Goal: Find specific page/section: Find specific page/section

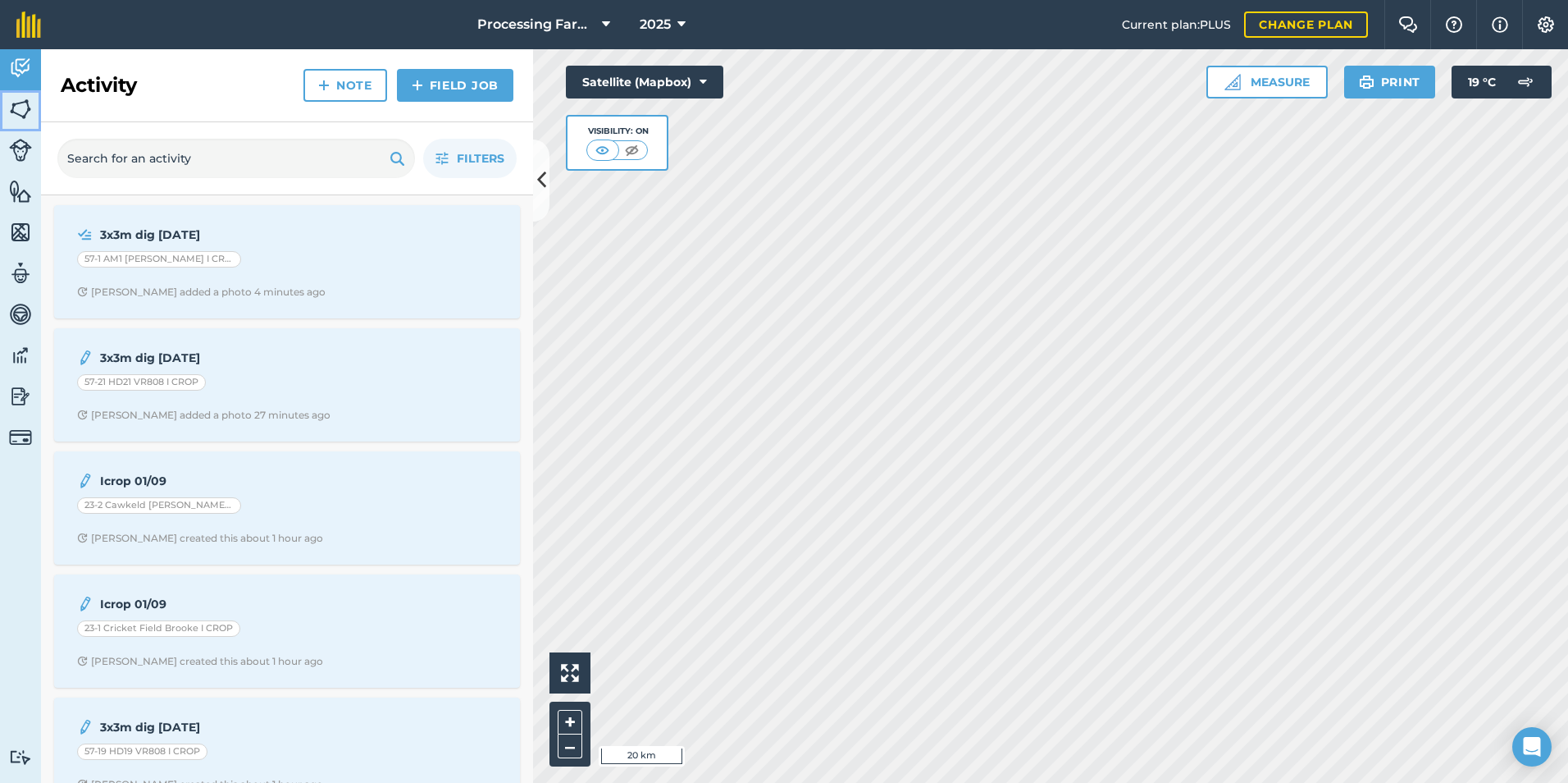
click at [21, 115] on img at bounding box center [20, 108] width 23 height 25
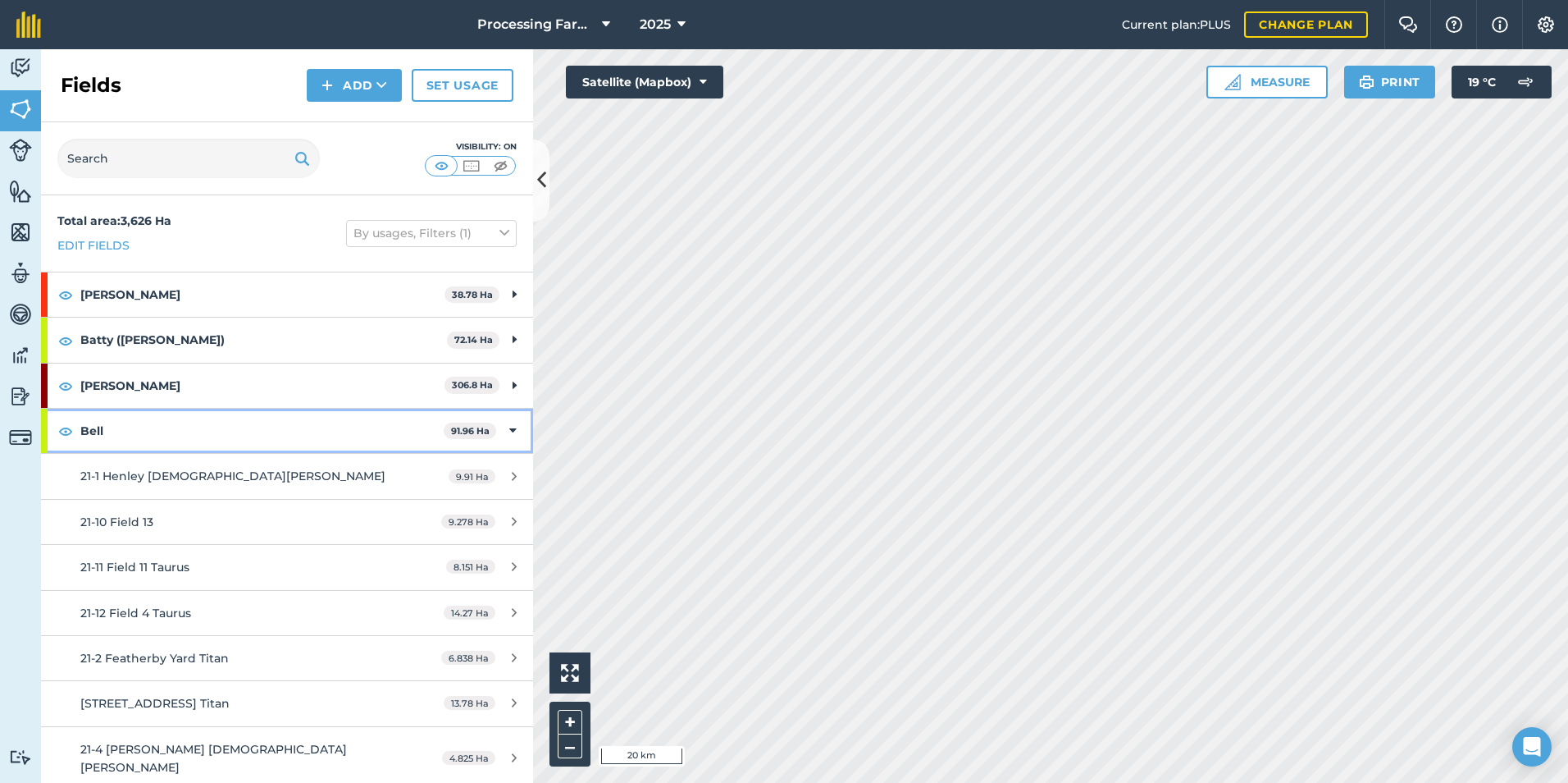
click at [92, 429] on strong "Bell" at bounding box center [261, 431] width 363 height 45
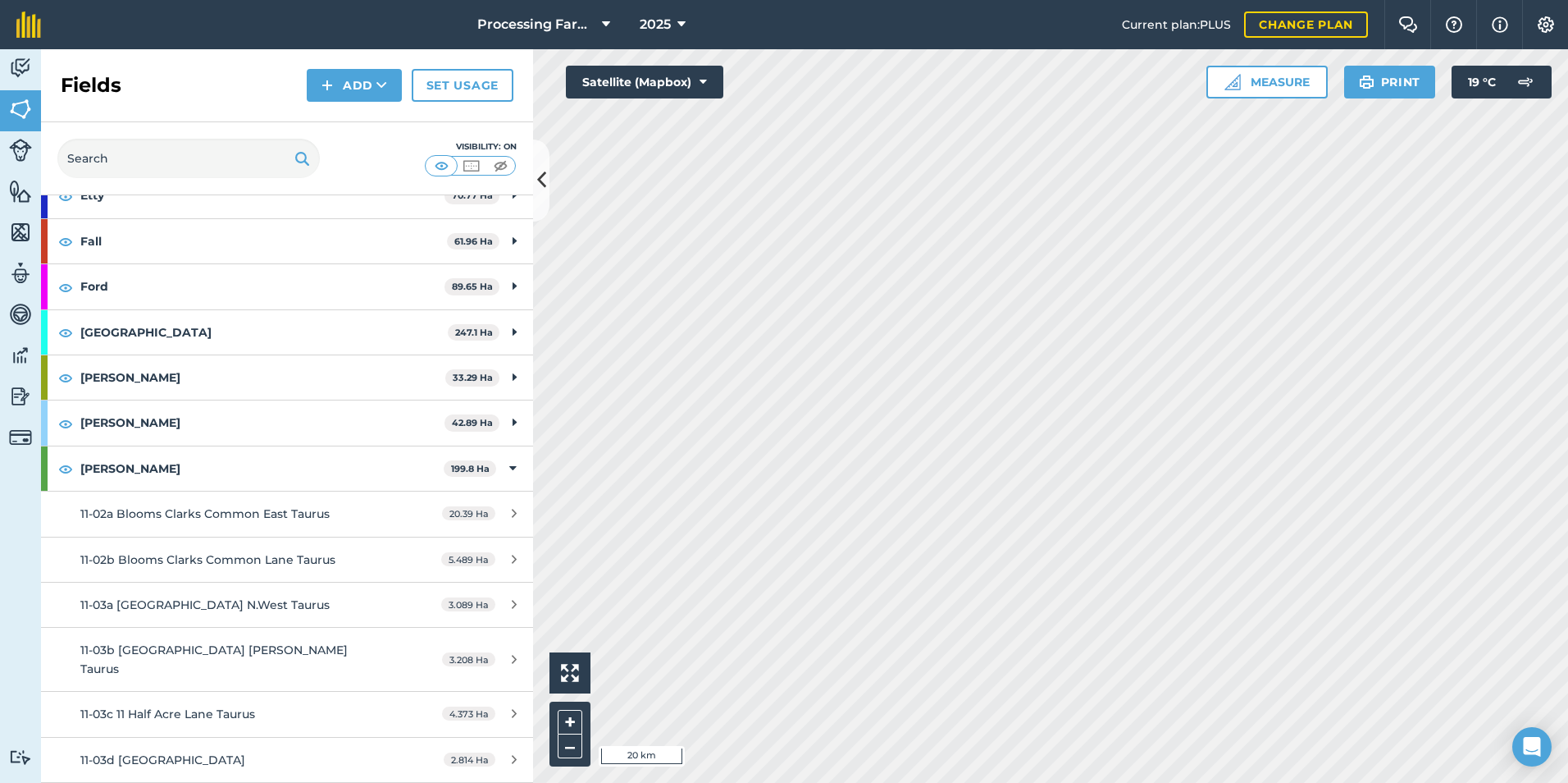
scroll to position [738, 0]
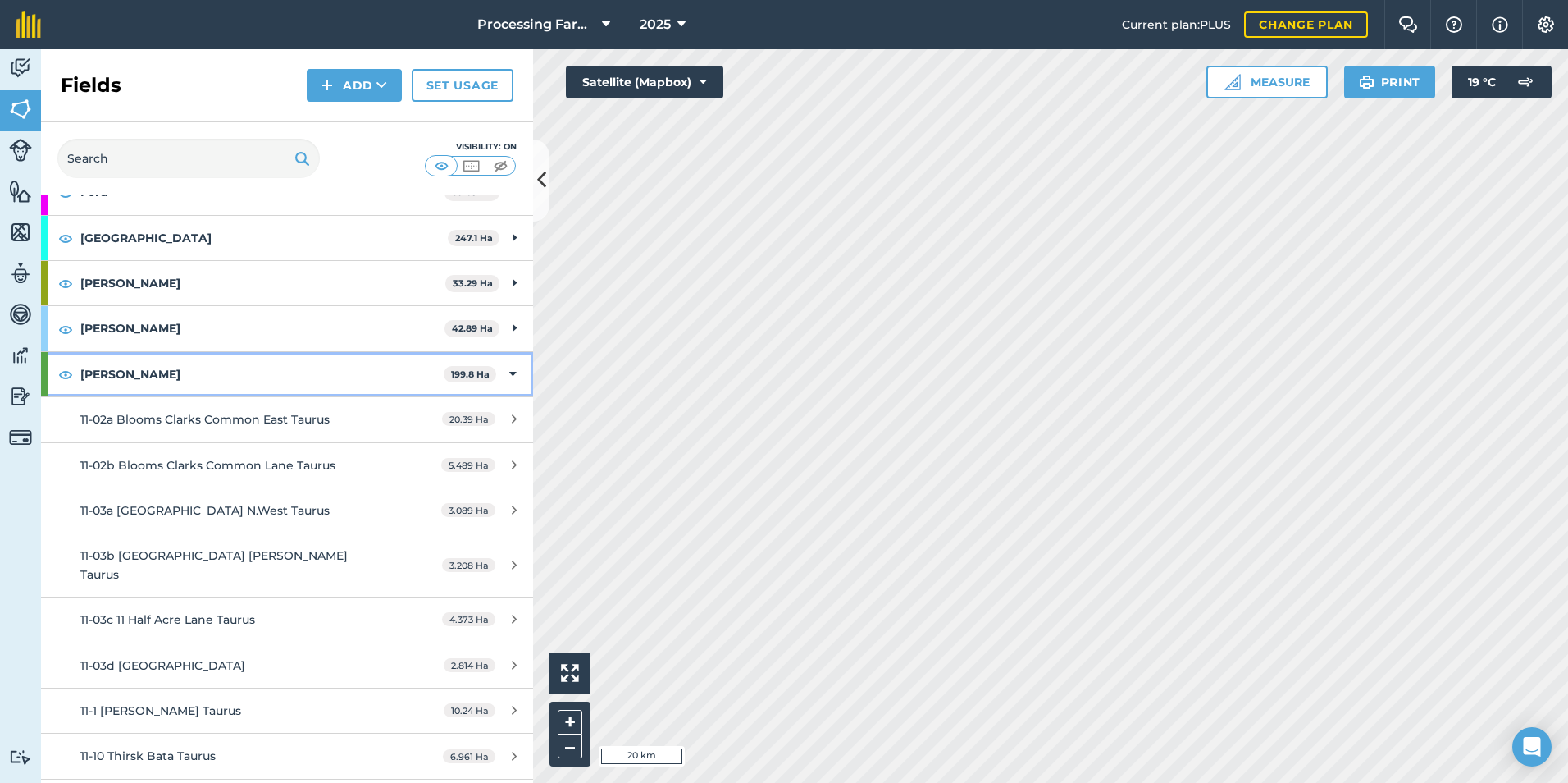
click at [126, 374] on strong "[PERSON_NAME]" at bounding box center [261, 374] width 363 height 45
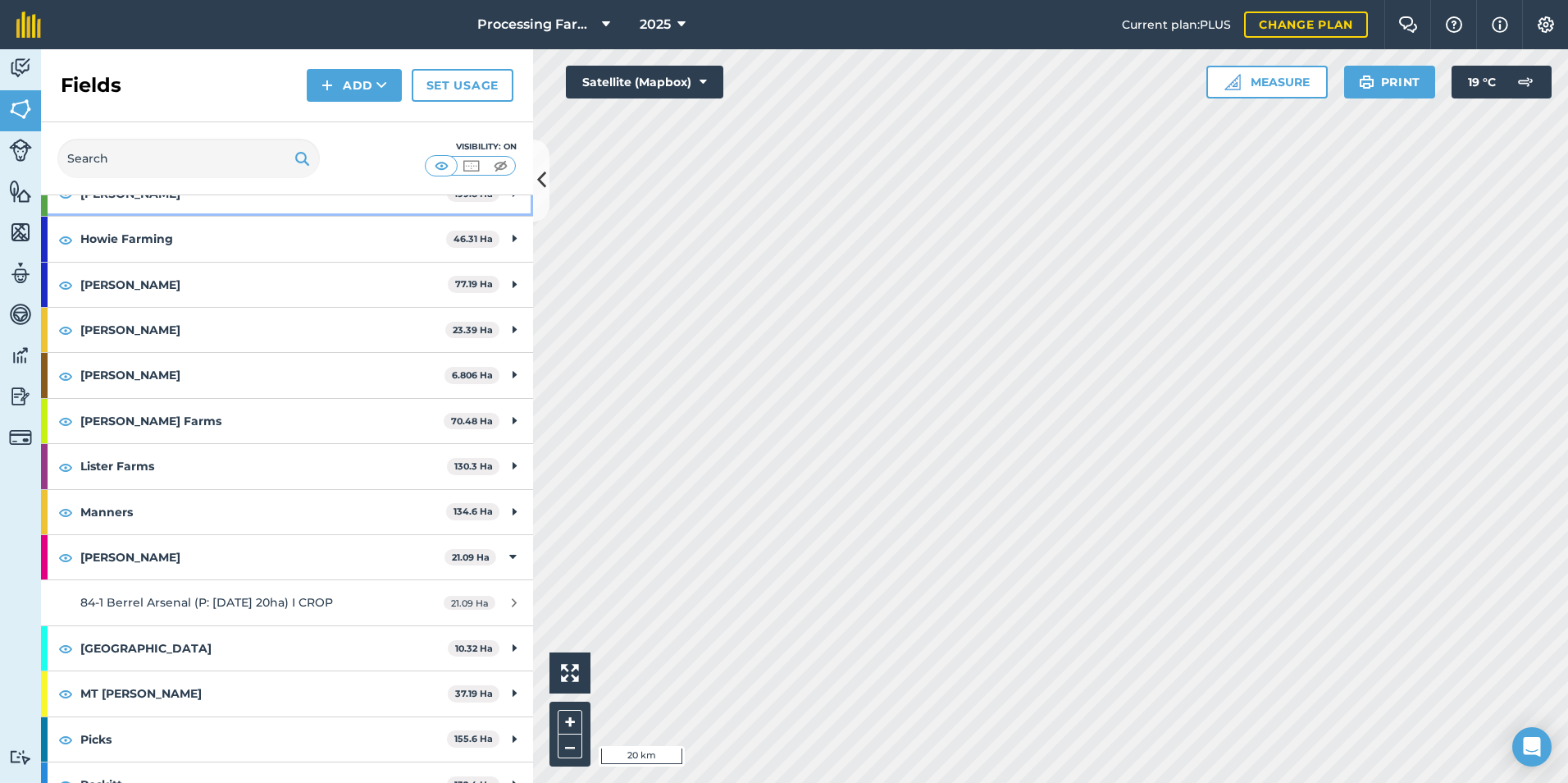
scroll to position [985, 0]
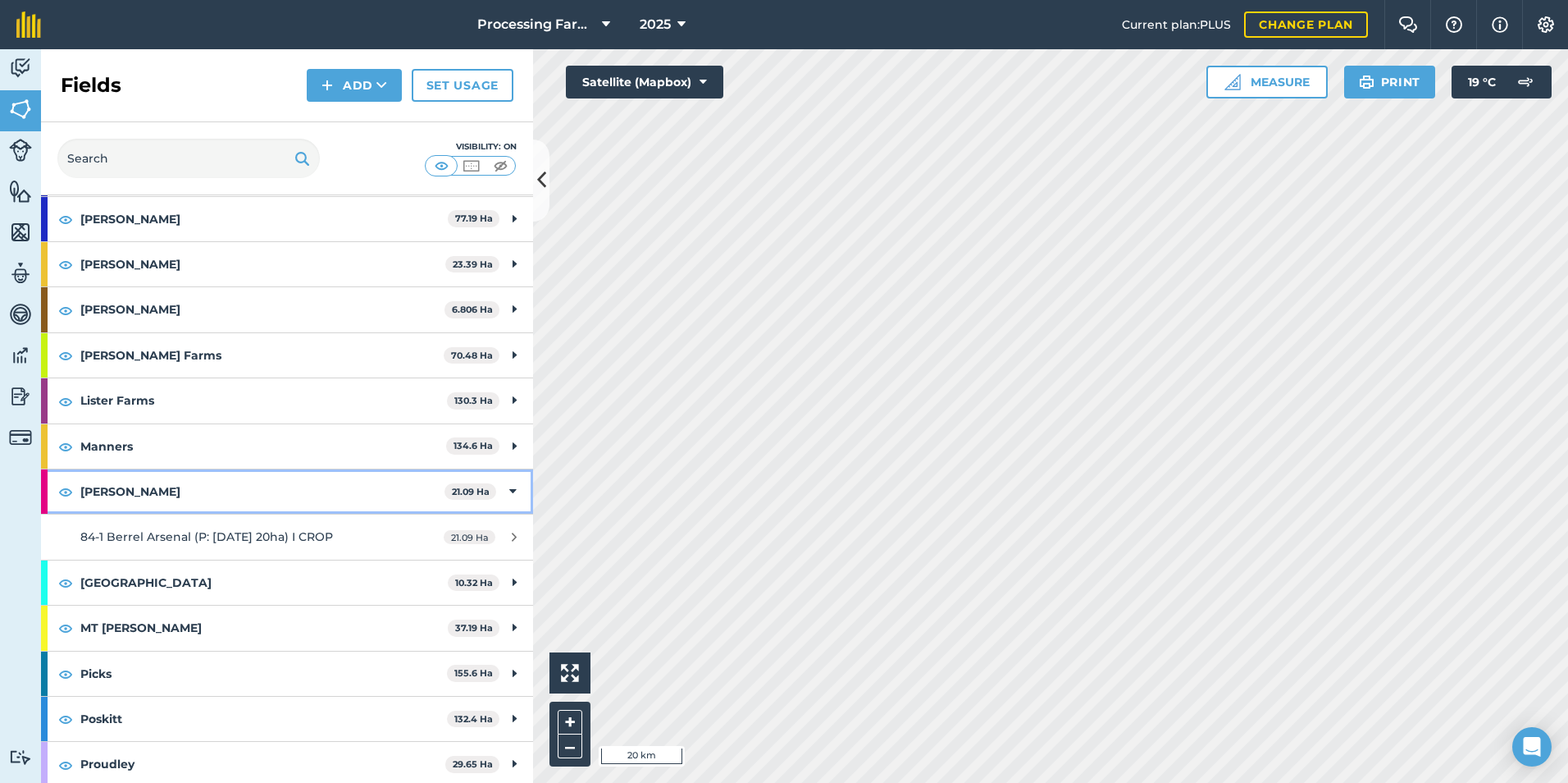
click at [110, 489] on strong "[PERSON_NAME]" at bounding box center [262, 491] width 364 height 45
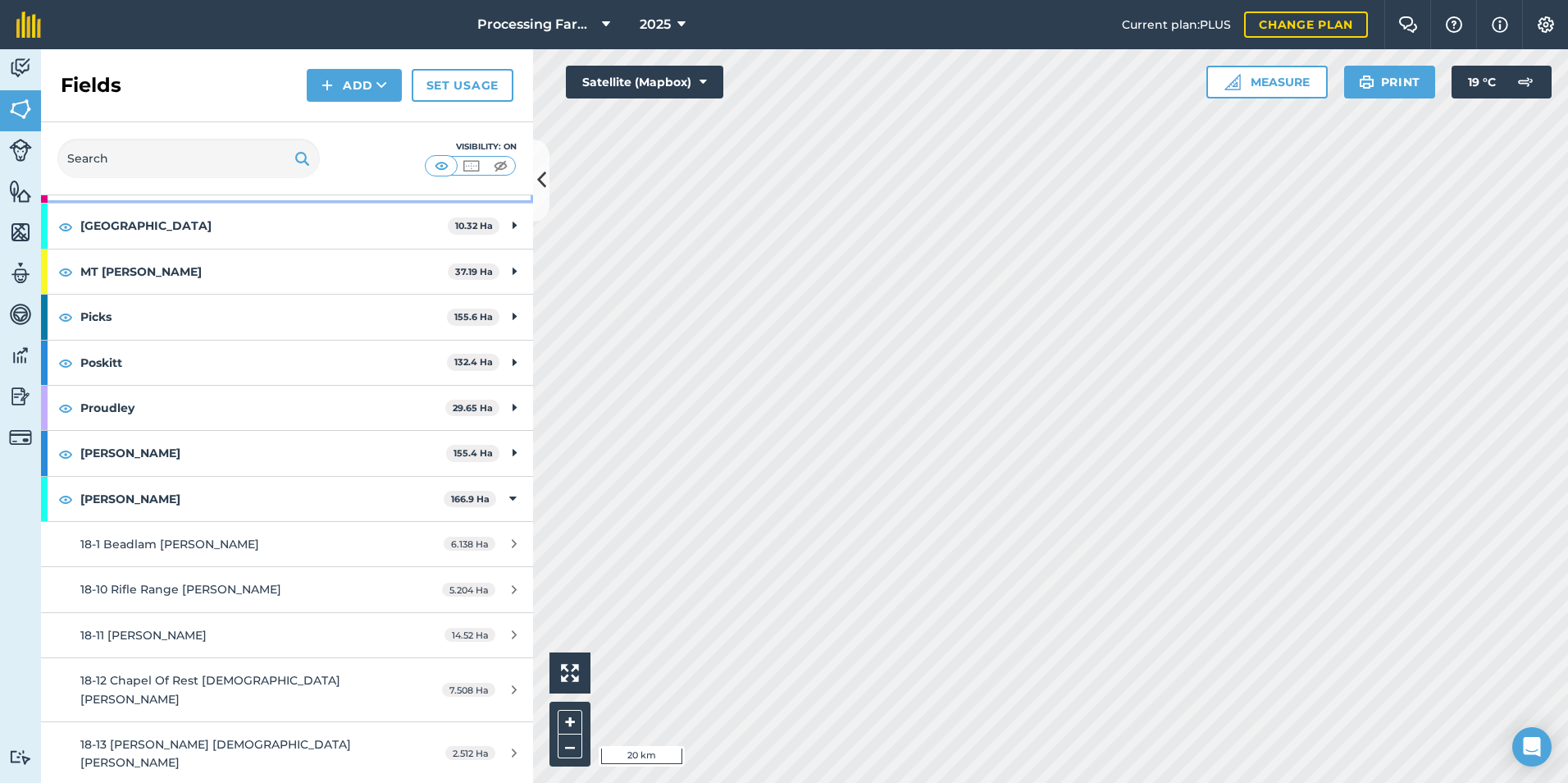
scroll to position [1313, 0]
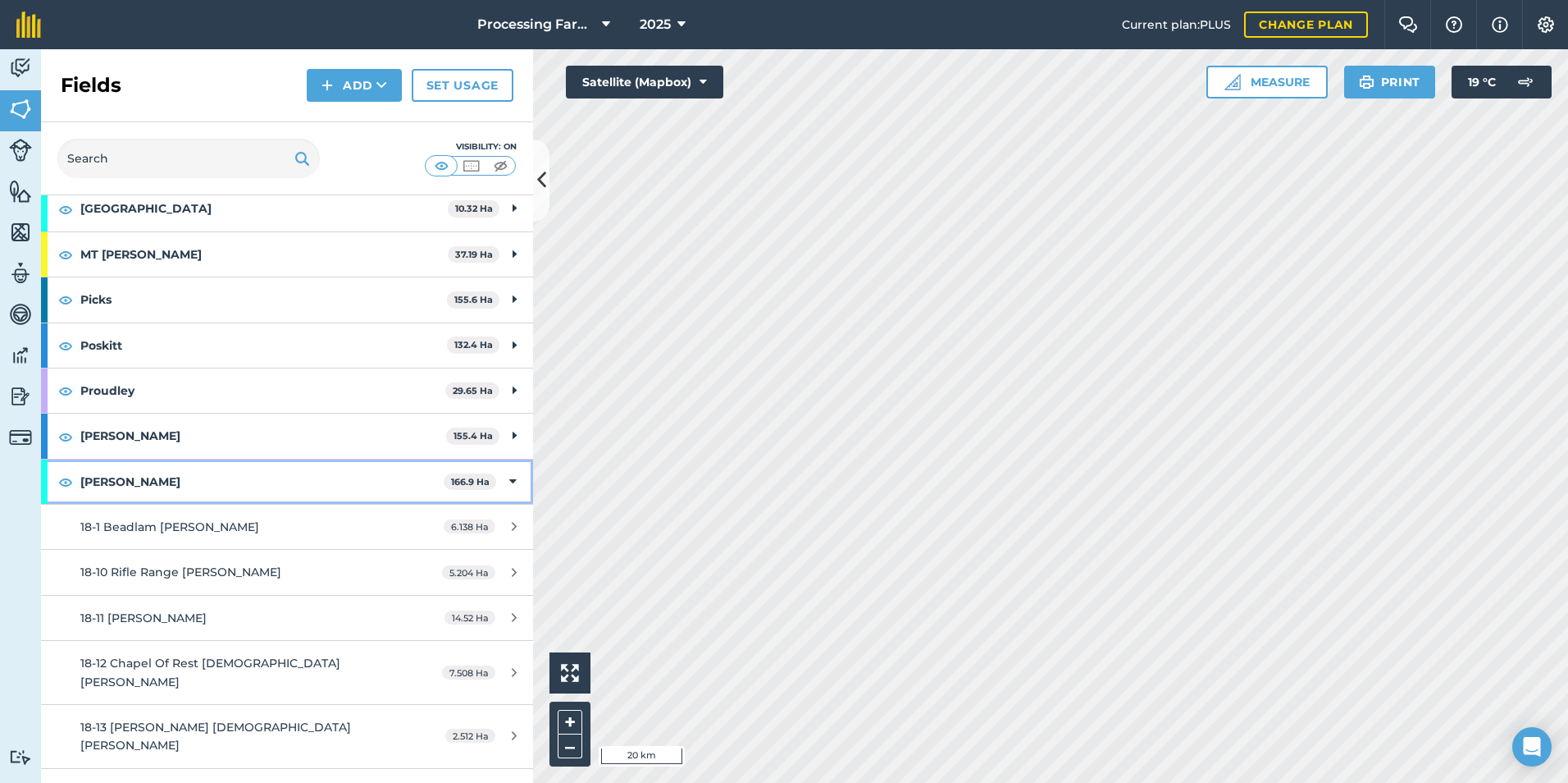
click at [118, 478] on strong "[PERSON_NAME]" at bounding box center [261, 482] width 363 height 45
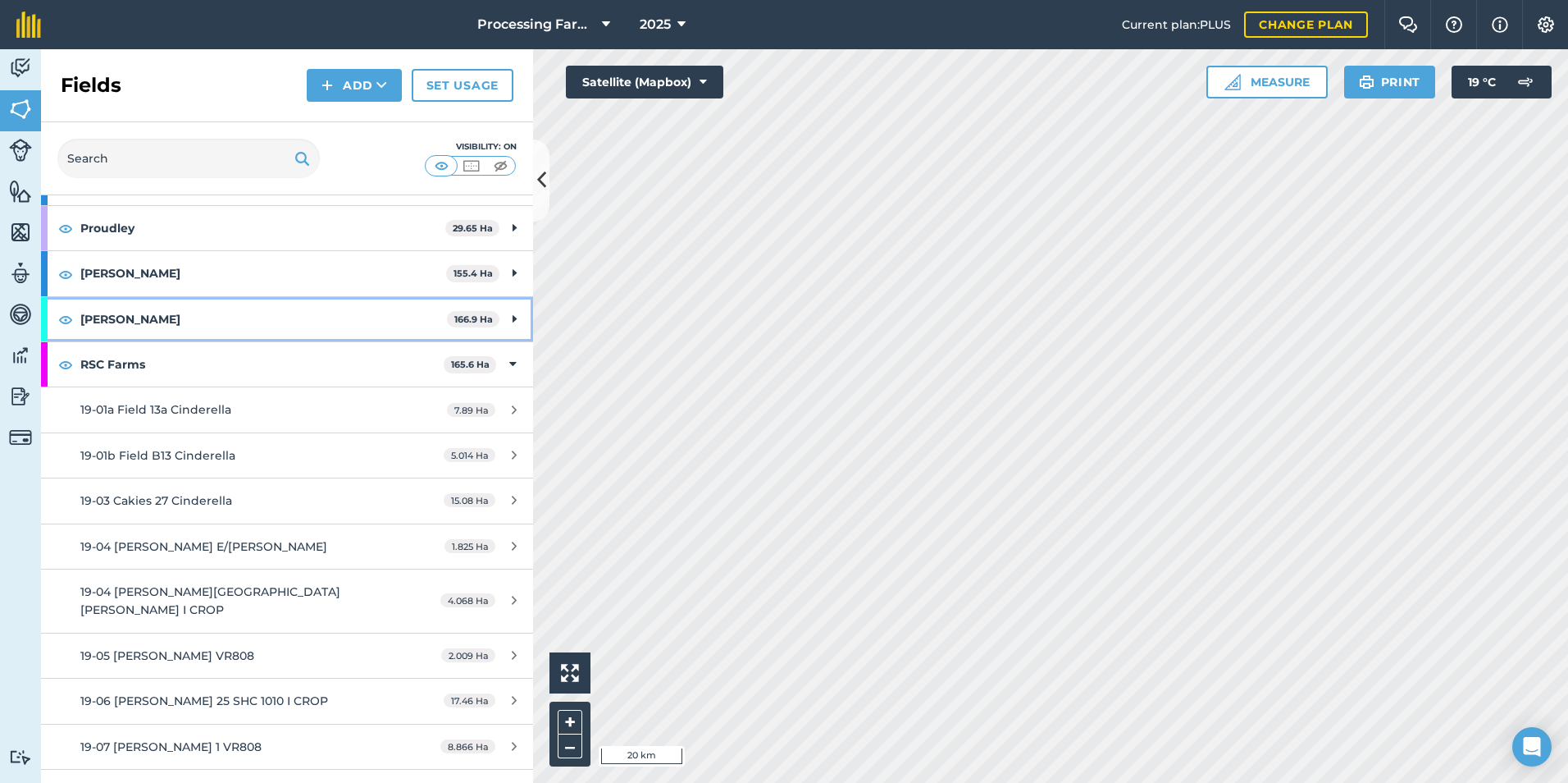
scroll to position [1477, 0]
click at [152, 363] on strong "RSC Farms" at bounding box center [261, 362] width 363 height 45
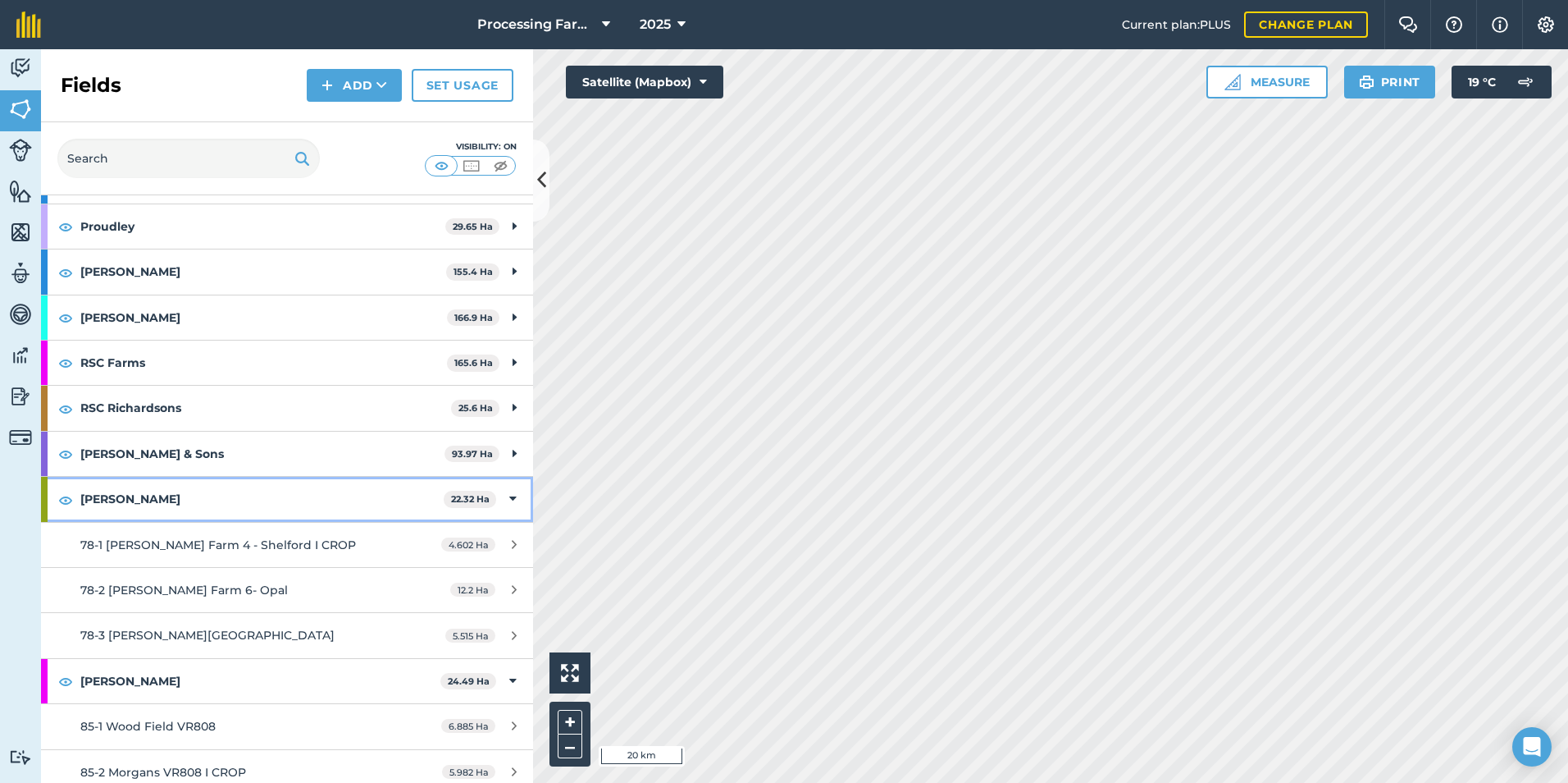
click at [99, 491] on strong "[PERSON_NAME]" at bounding box center [261, 498] width 363 height 45
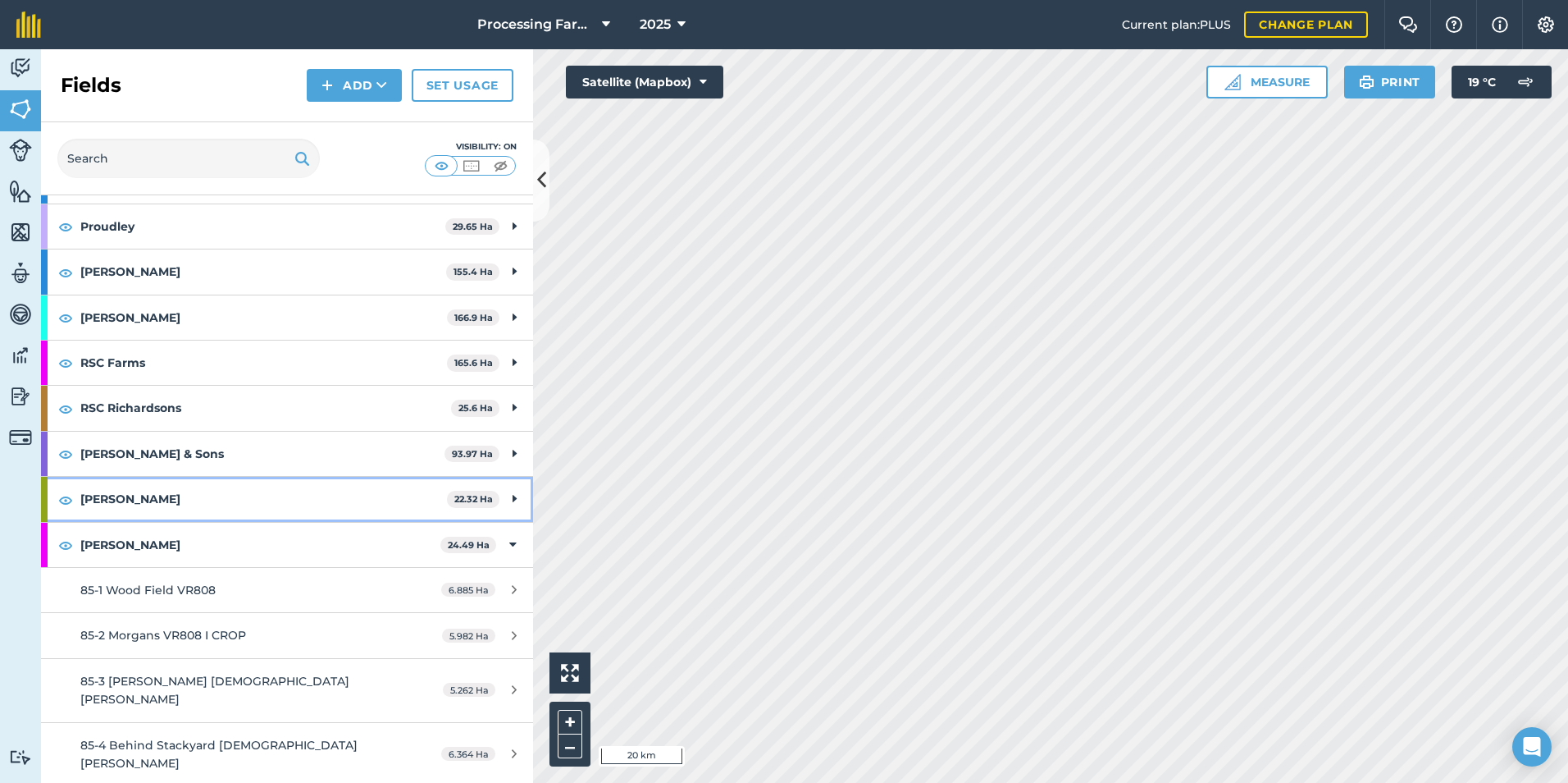
scroll to position [1559, 0]
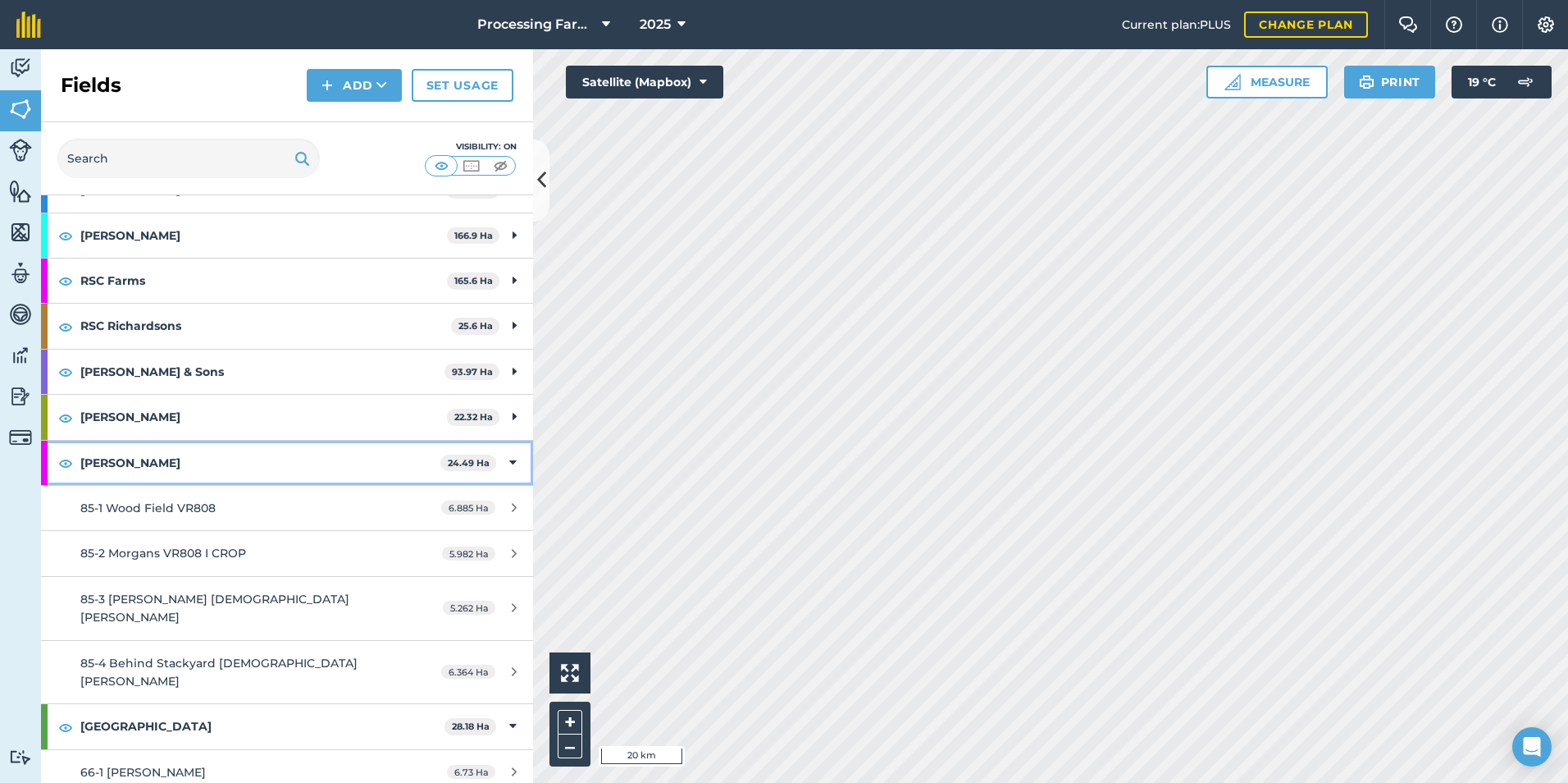
click at [124, 464] on strong "[PERSON_NAME]" at bounding box center [261, 463] width 360 height 45
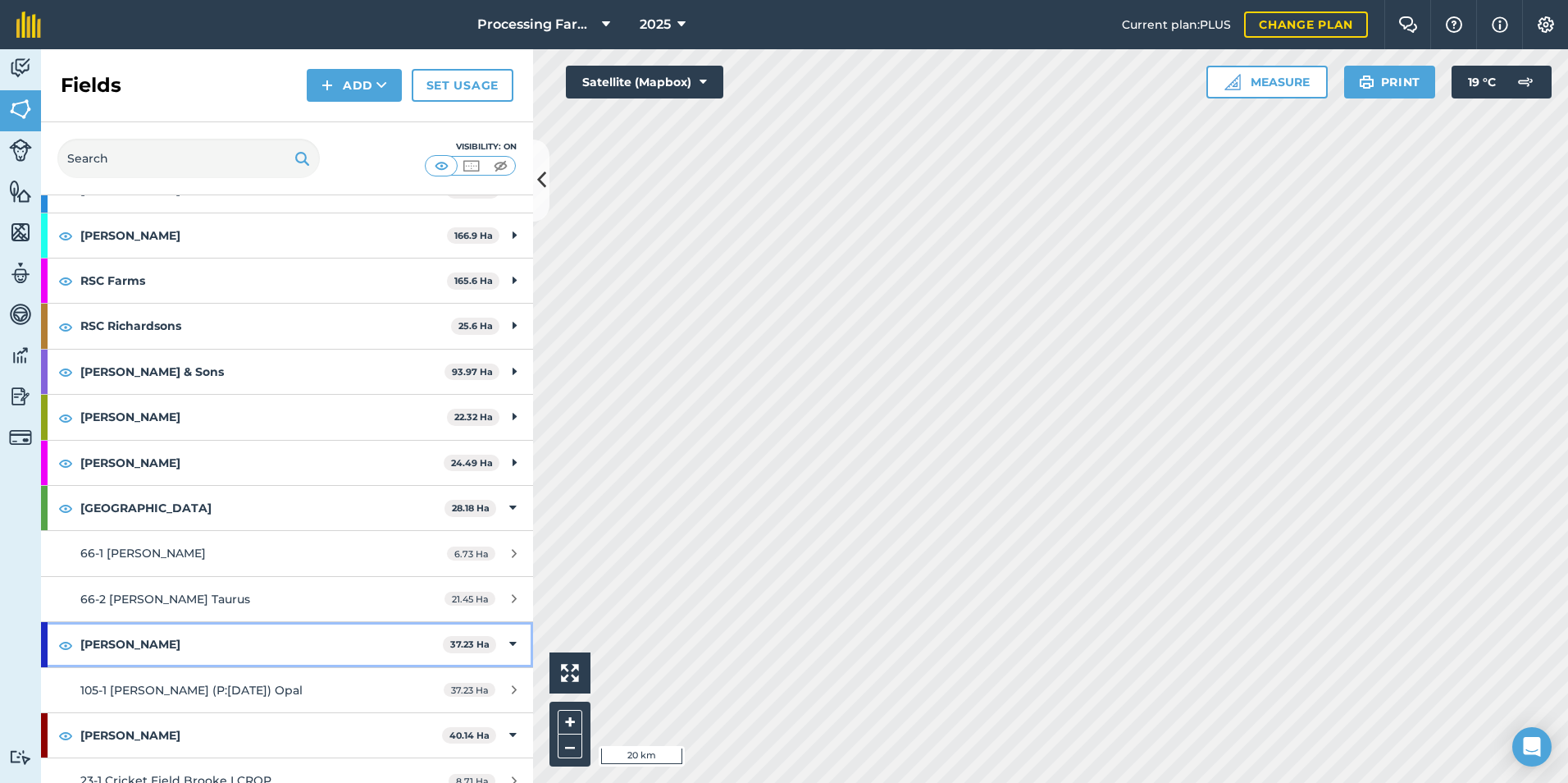
drag, startPoint x: 110, startPoint y: 640, endPoint x: 111, endPoint y: 606, distance: 34.0
click at [110, 635] on strong "[PERSON_NAME]" at bounding box center [261, 644] width 363 height 45
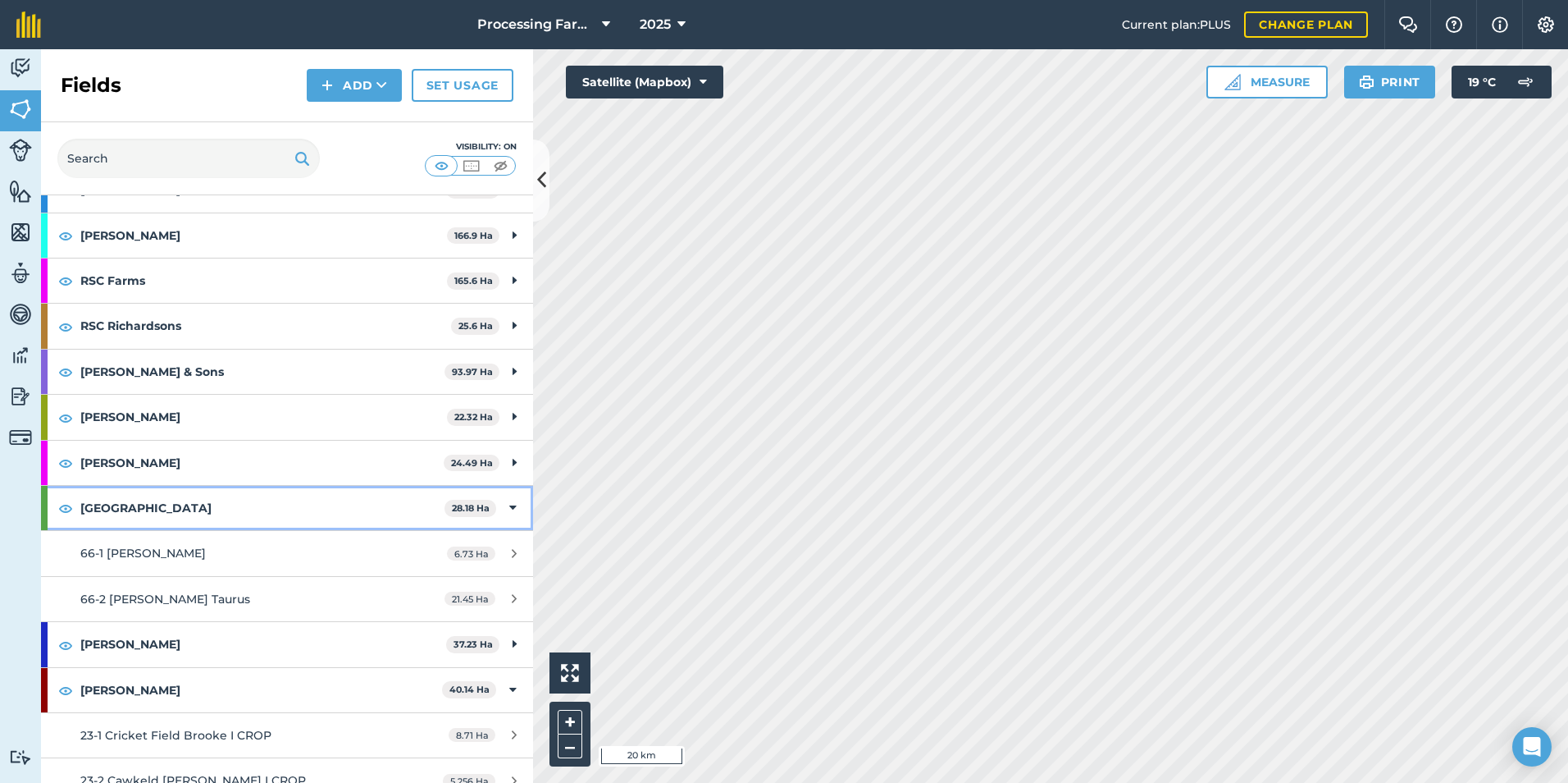
click at [120, 509] on strong "[GEOGRAPHIC_DATA]" at bounding box center [262, 507] width 364 height 45
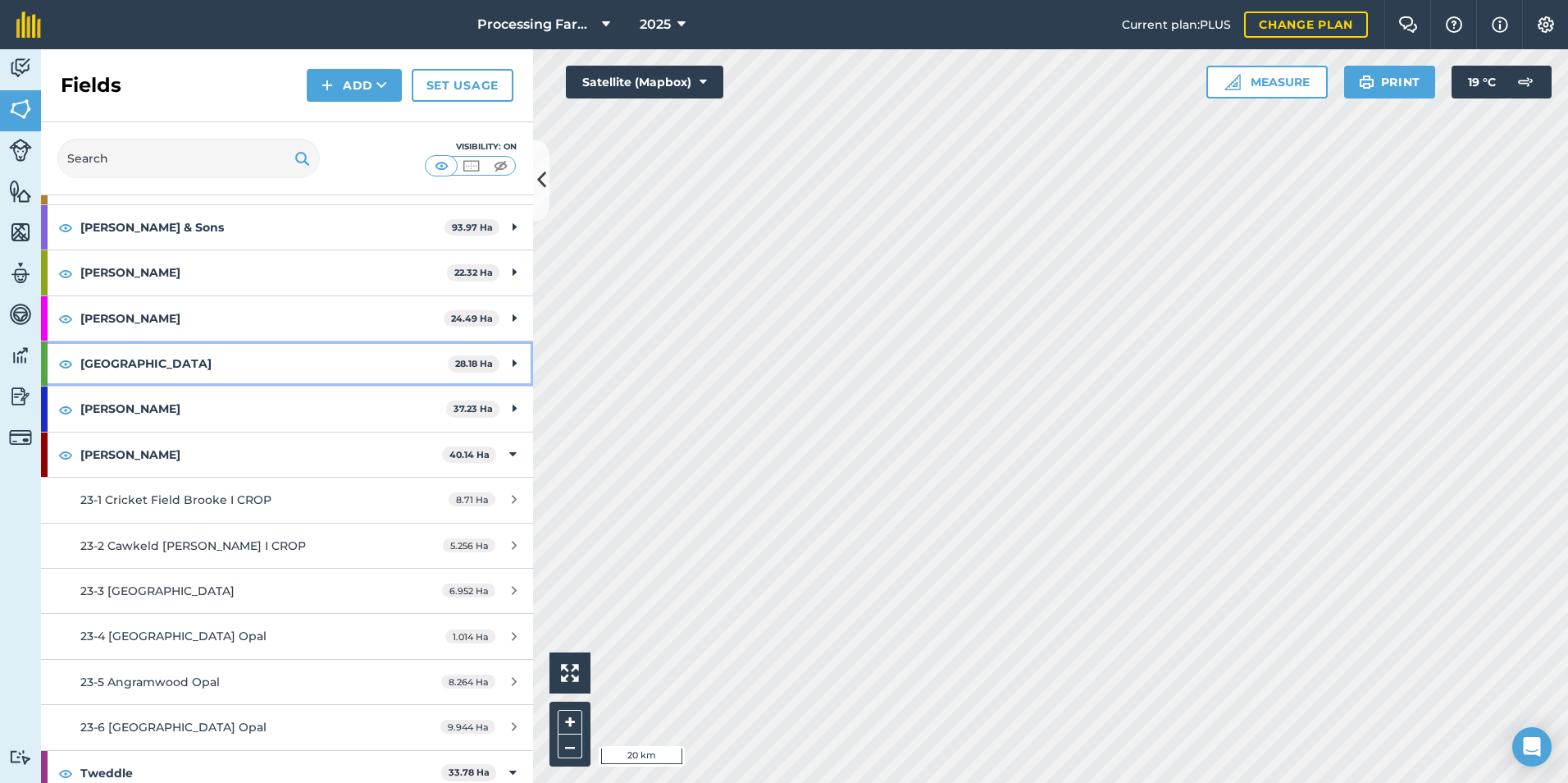
scroll to position [1723, 0]
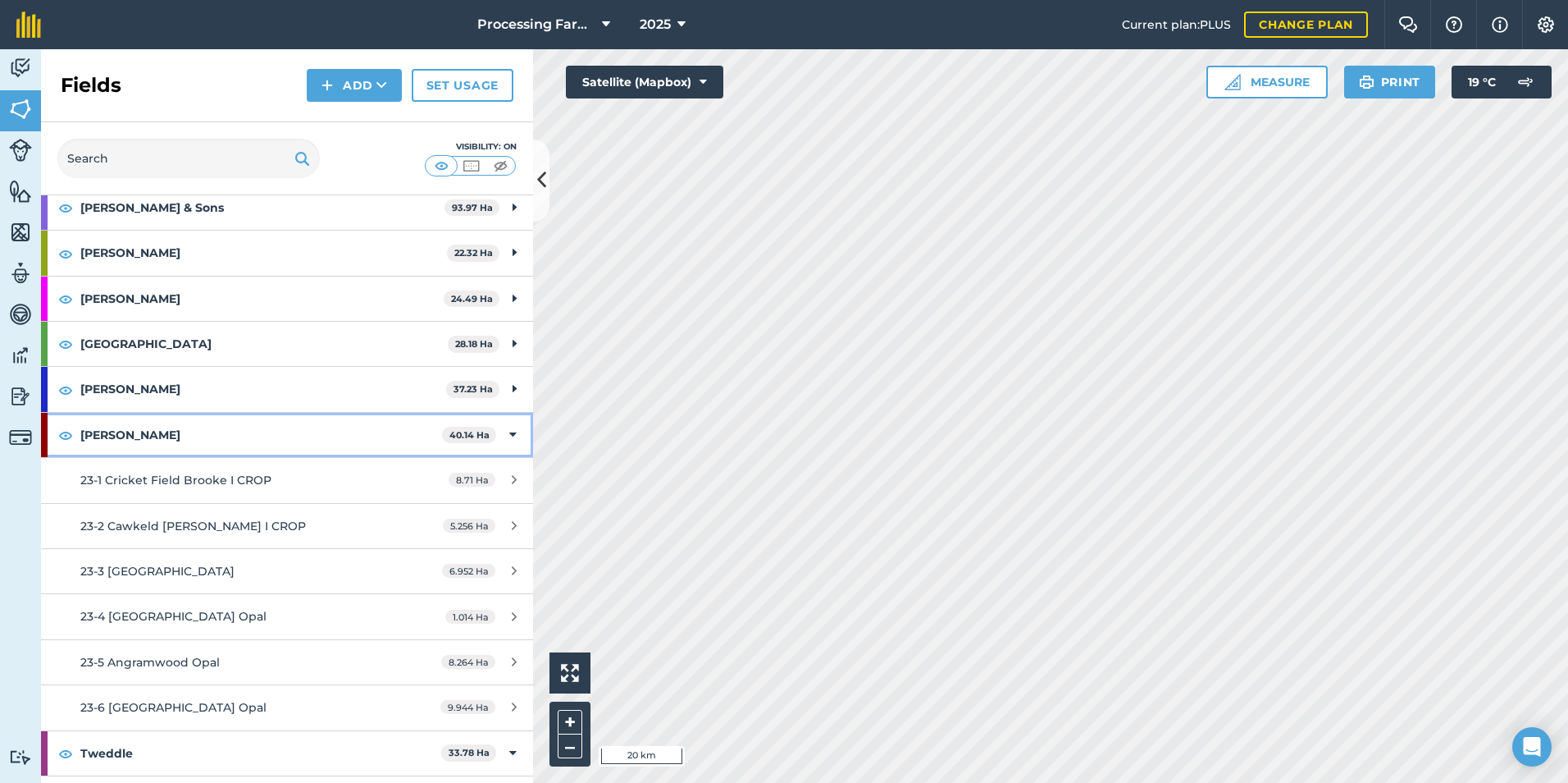
click at [110, 440] on strong "[PERSON_NAME]" at bounding box center [261, 435] width 362 height 45
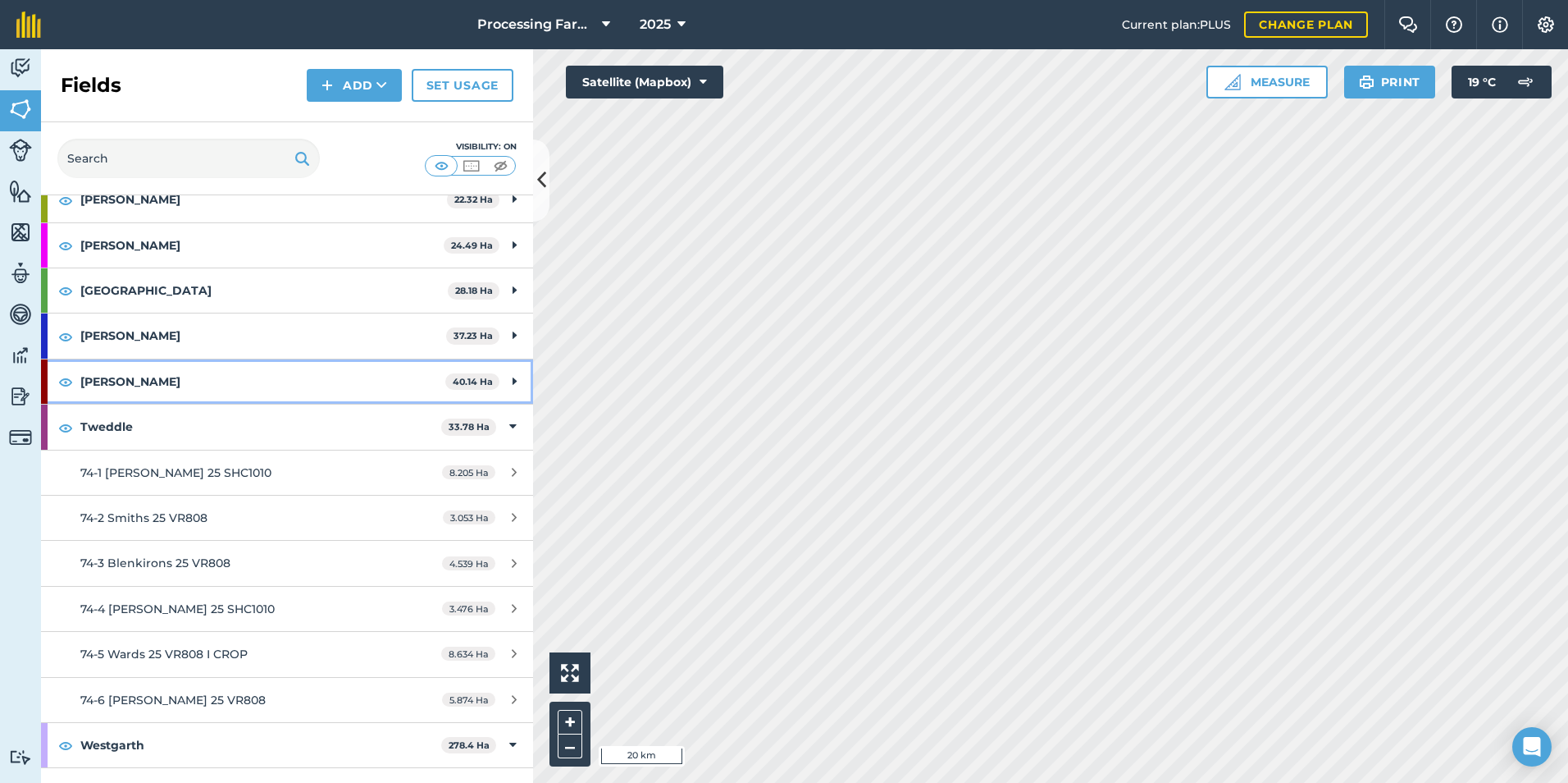
scroll to position [1806, 0]
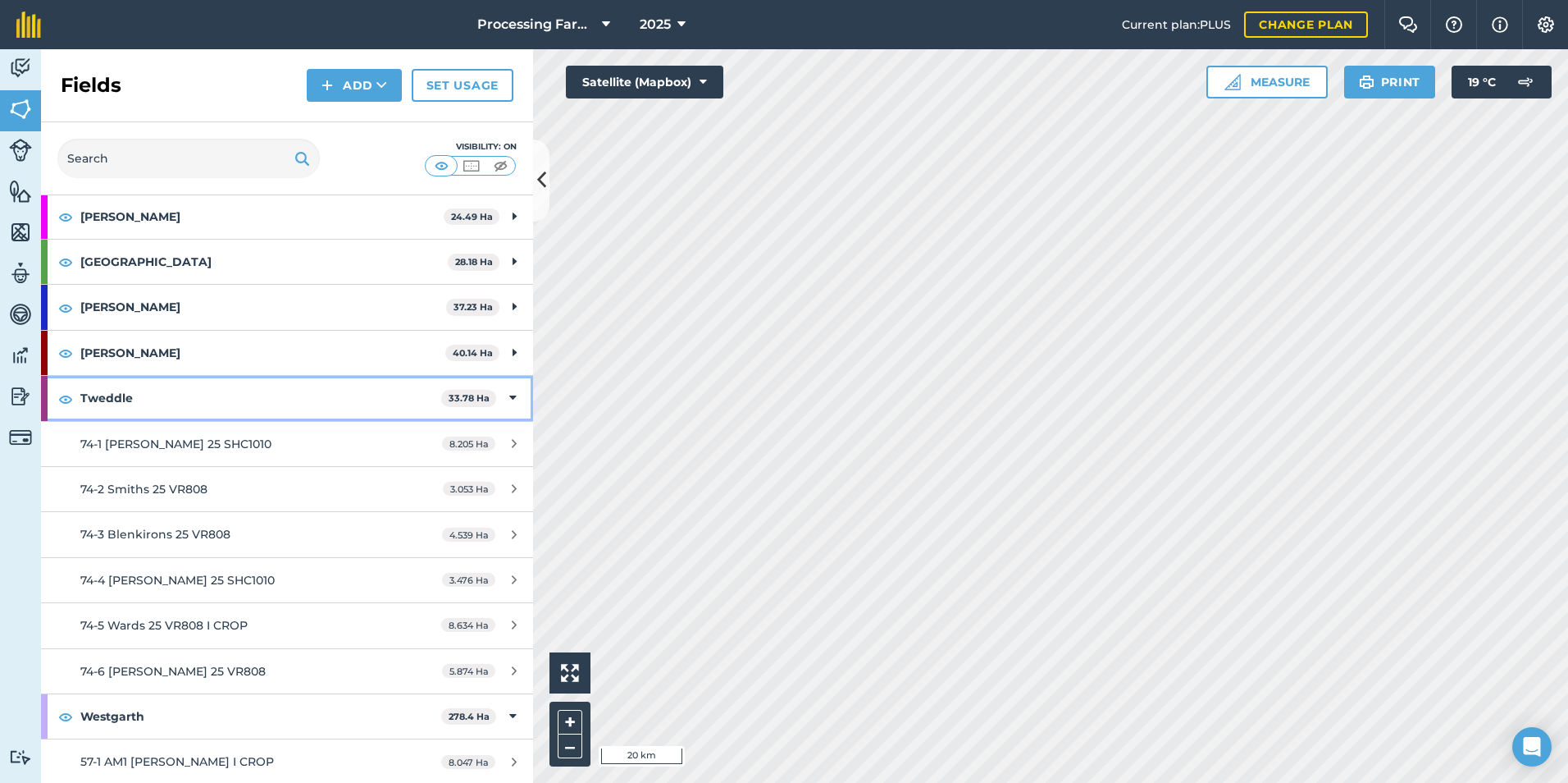
click at [121, 397] on strong "Tweddle" at bounding box center [261, 398] width 361 height 45
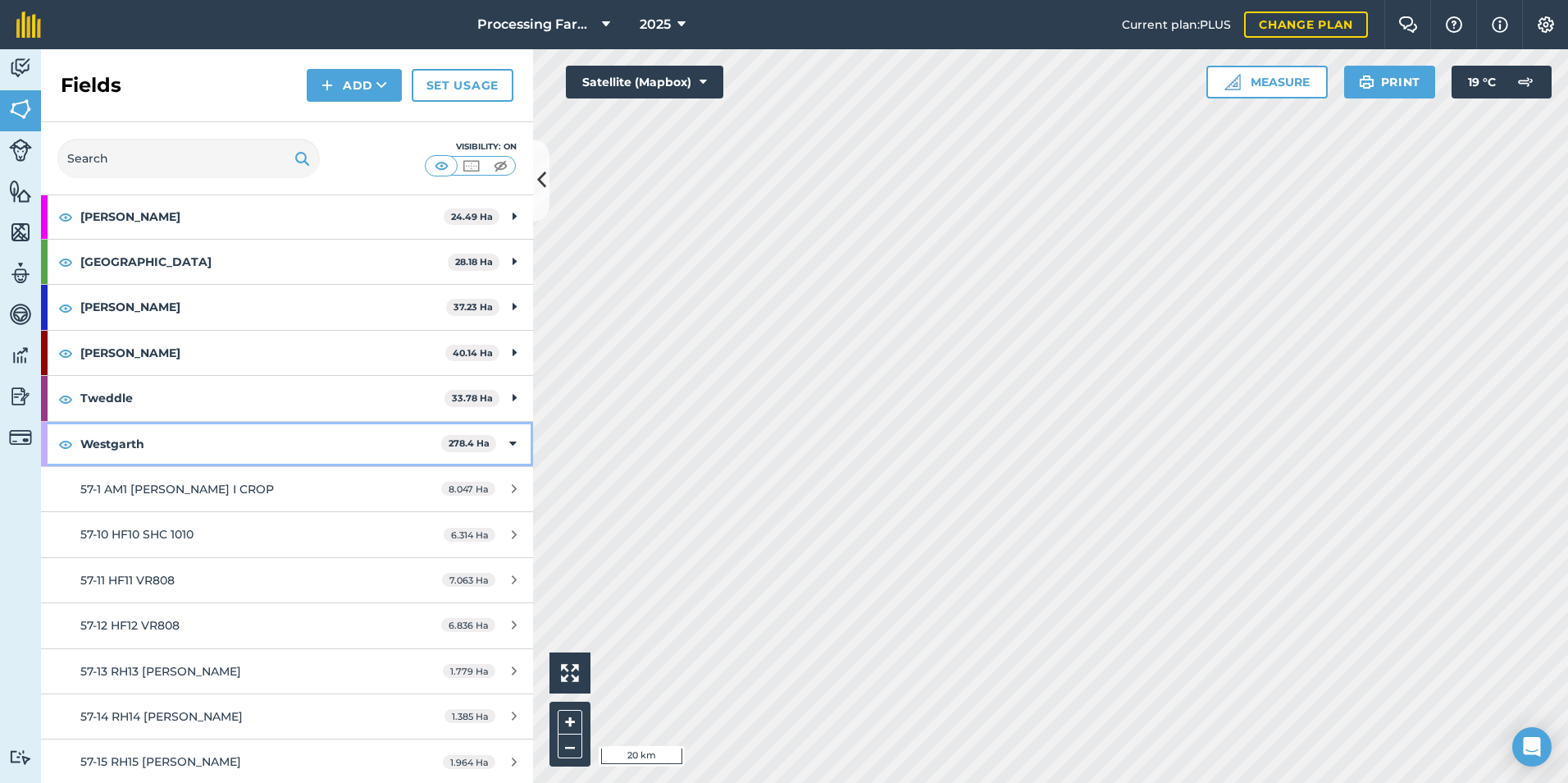
click at [120, 441] on strong "Westgarth" at bounding box center [261, 444] width 361 height 45
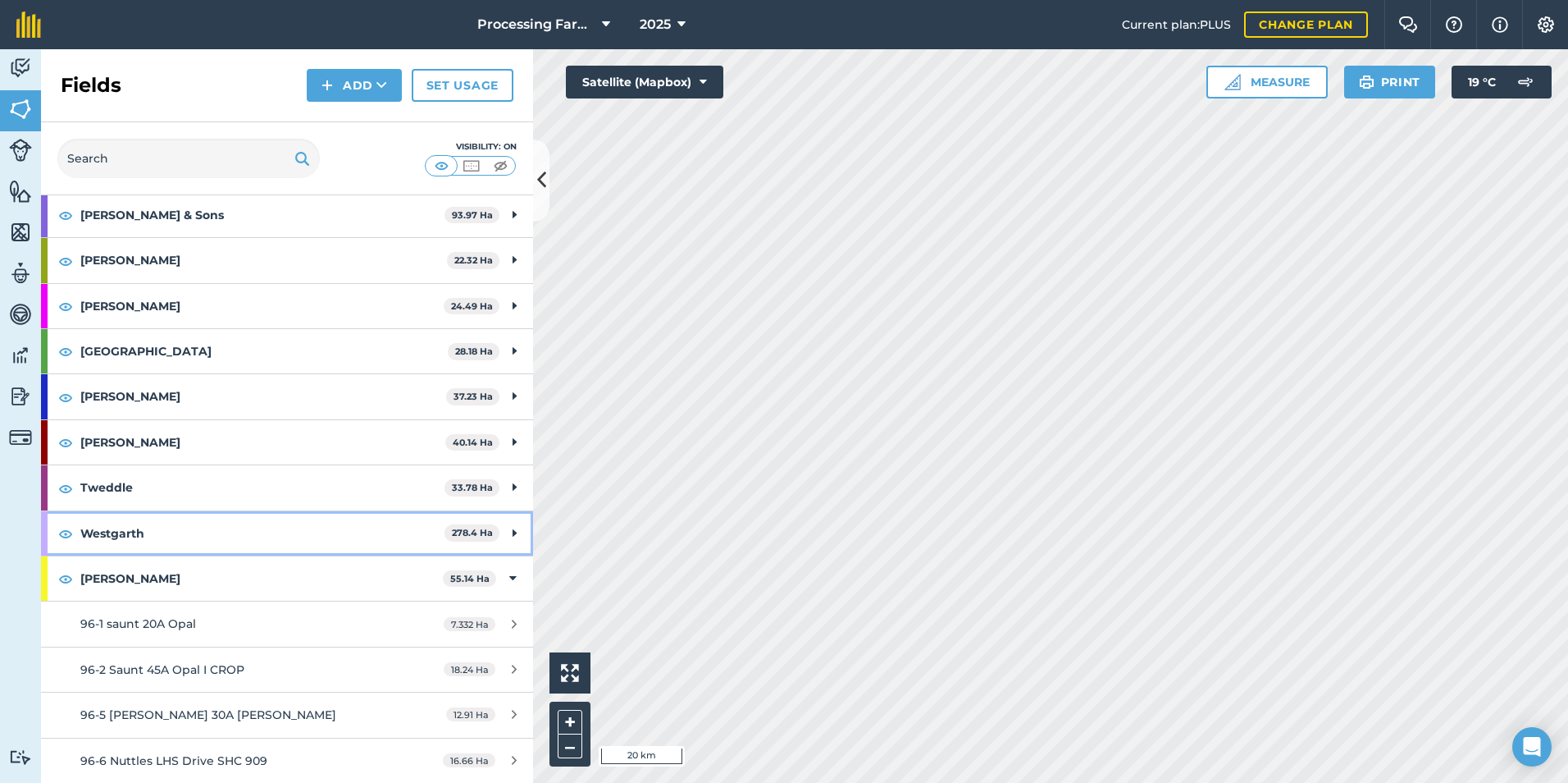
scroll to position [1716, 0]
click at [116, 576] on strong "[PERSON_NAME]" at bounding box center [261, 578] width 363 height 45
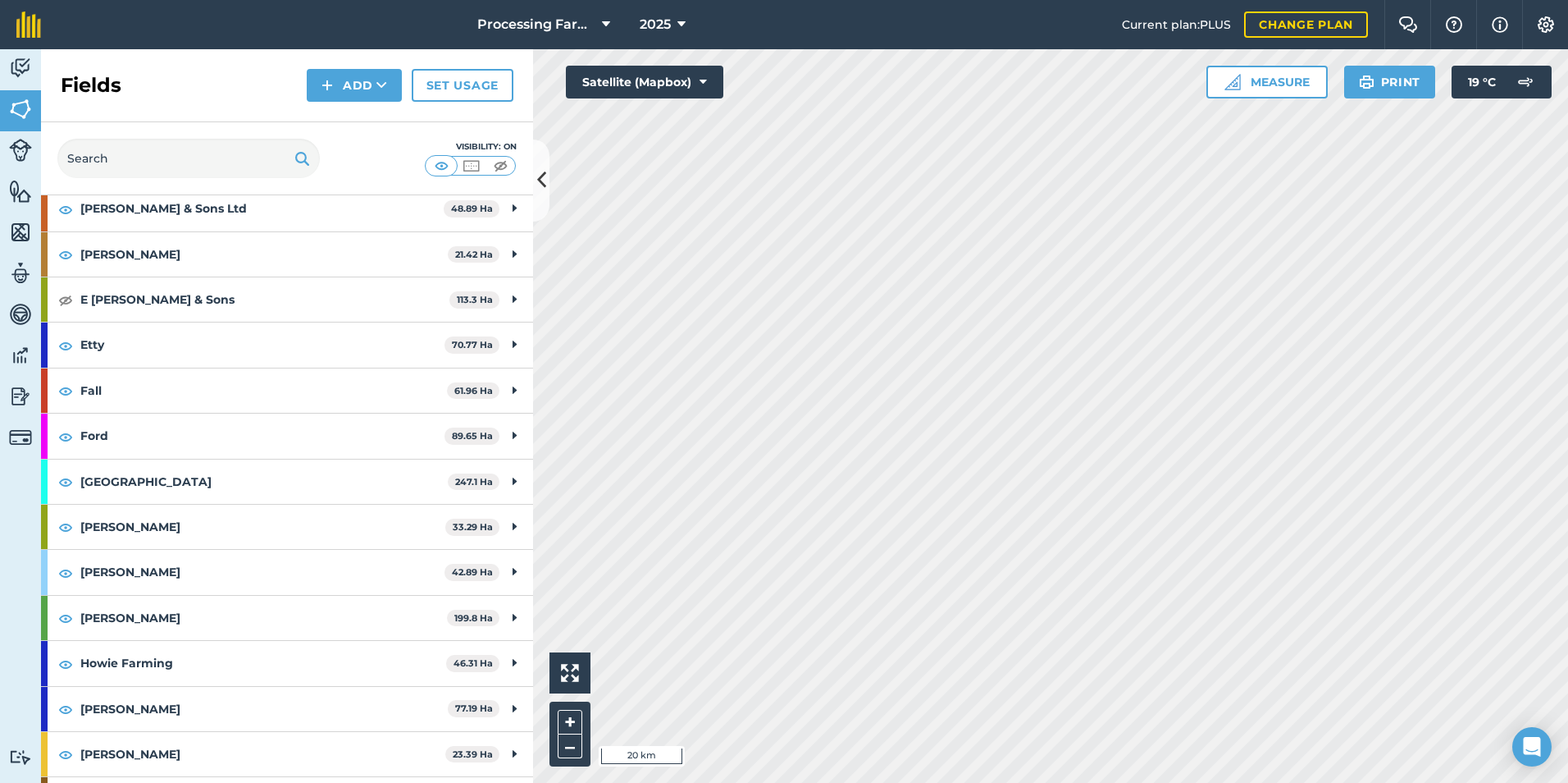
scroll to position [467, 0]
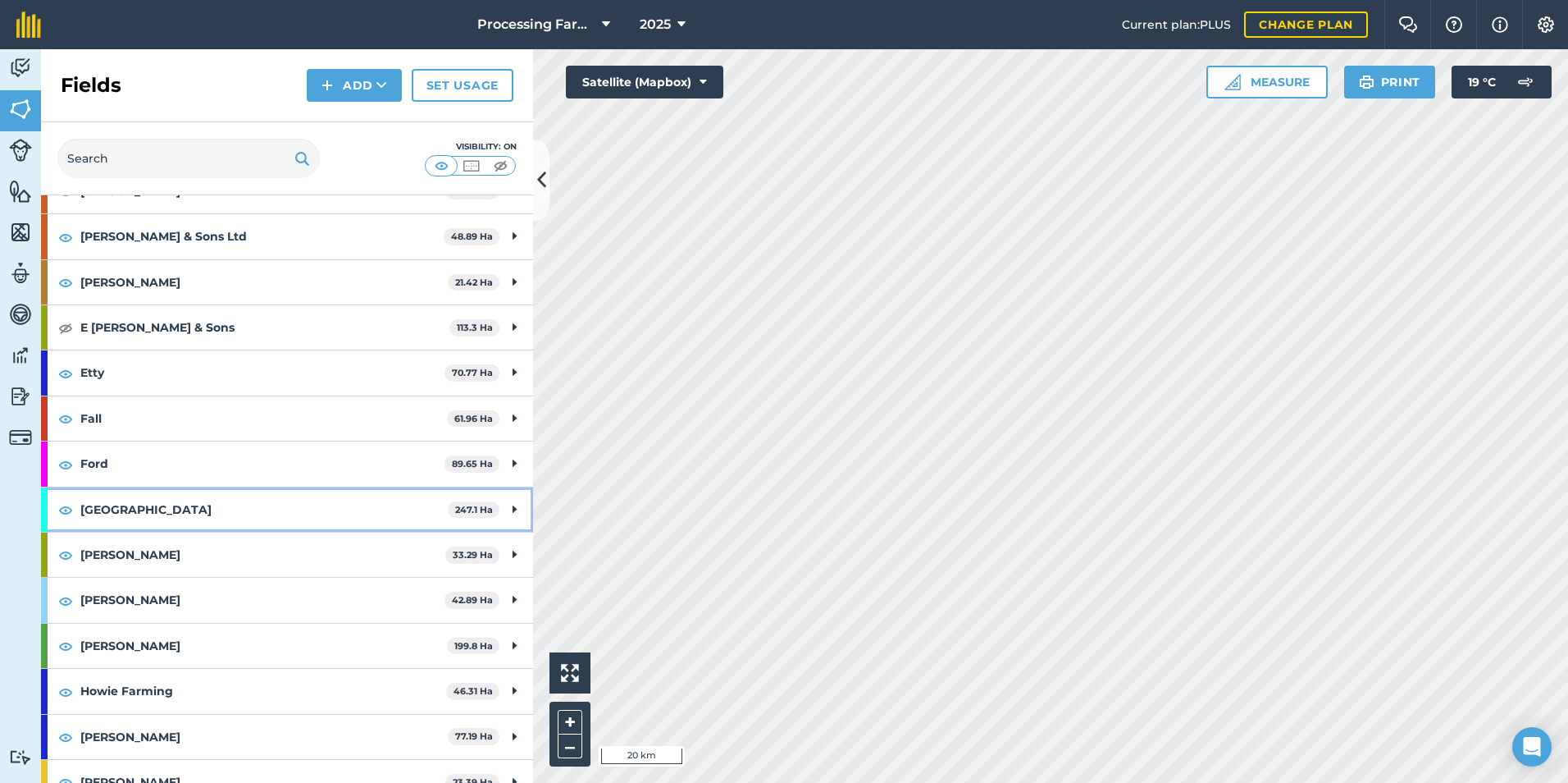
click at [144, 505] on strong "[GEOGRAPHIC_DATA]" at bounding box center [264, 509] width 368 height 45
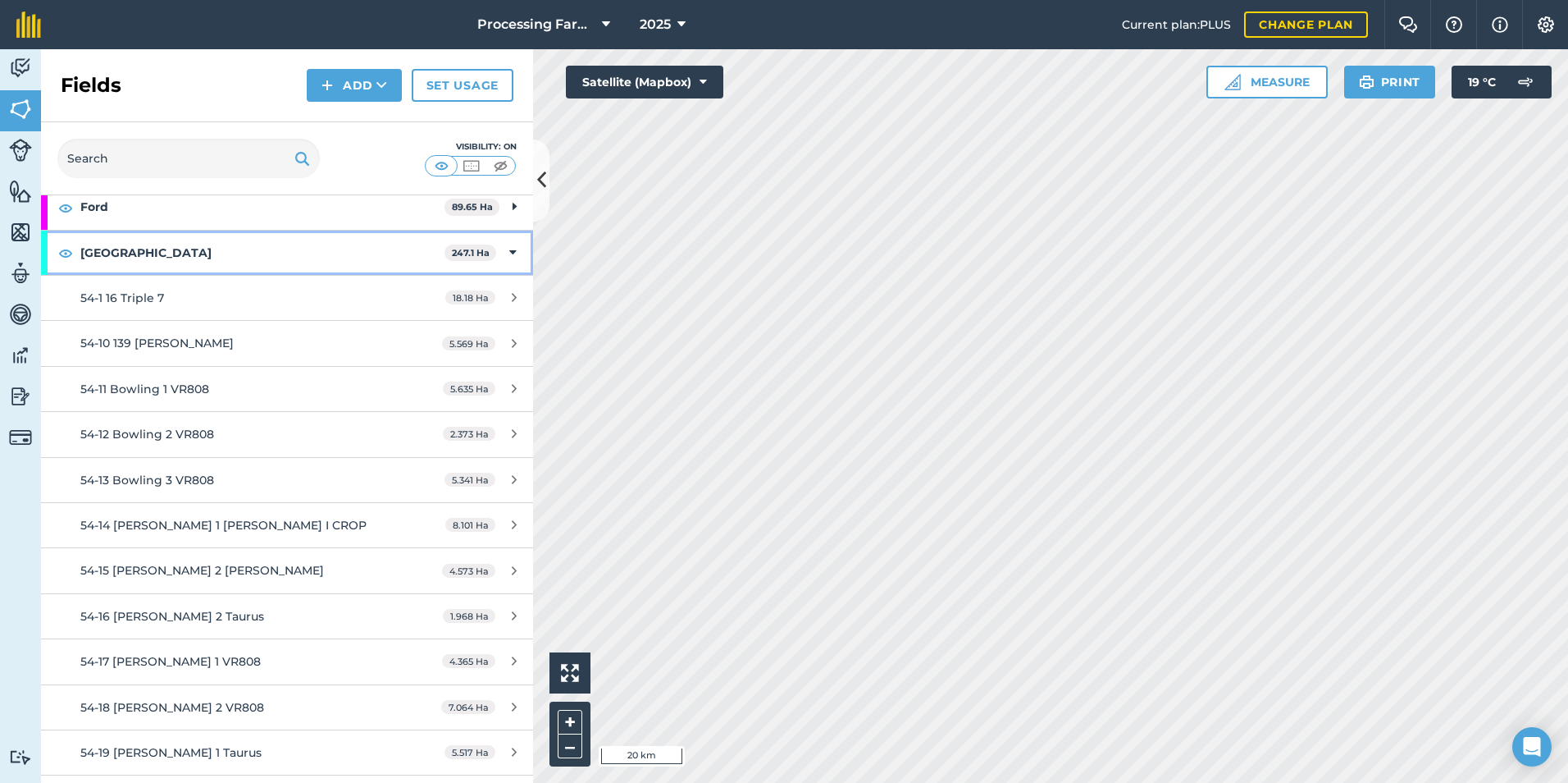
scroll to position [795, 0]
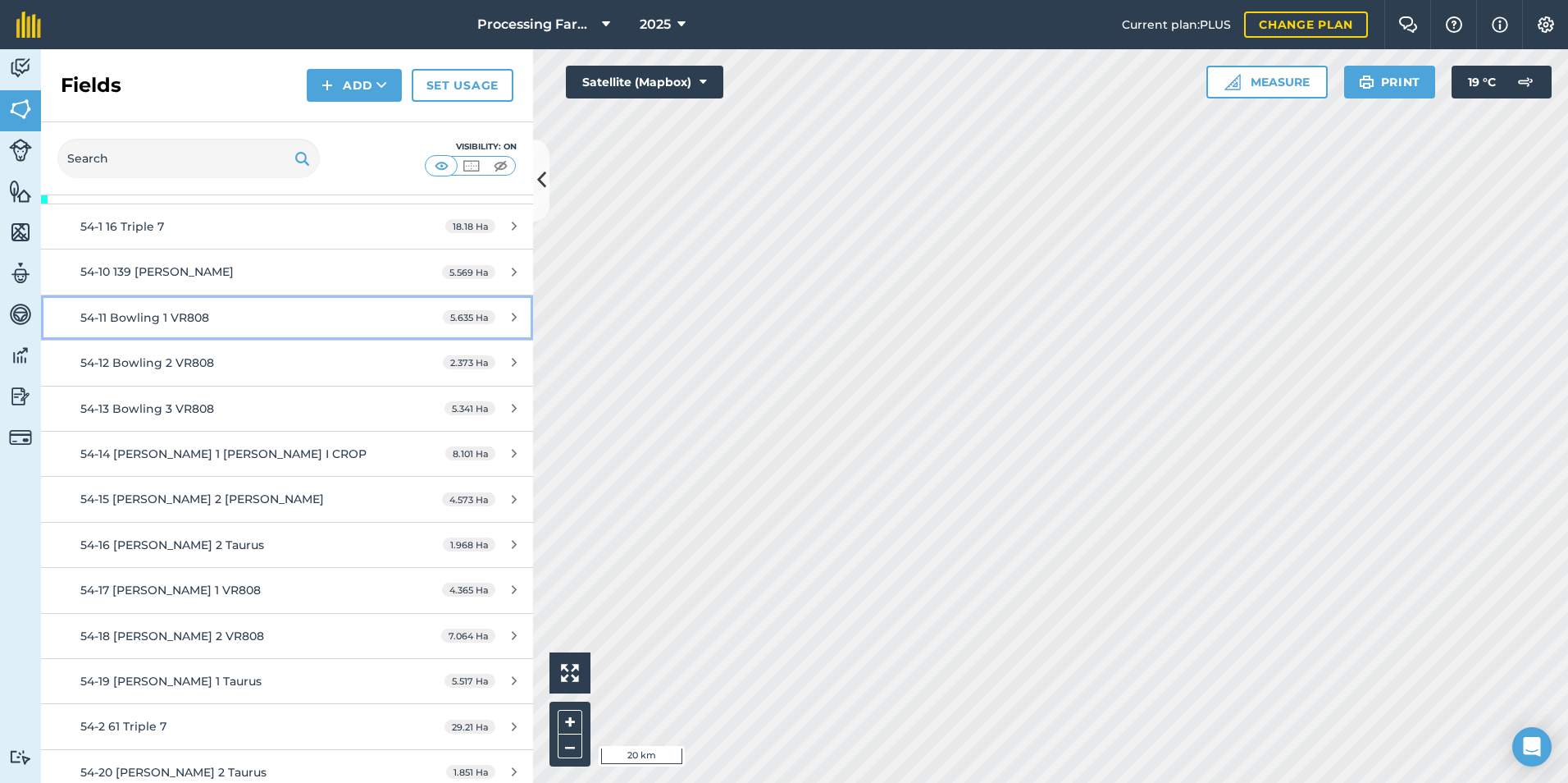
click at [166, 321] on span "54-11 Bowling 1 VR808" at bounding box center [145, 317] width 129 height 15
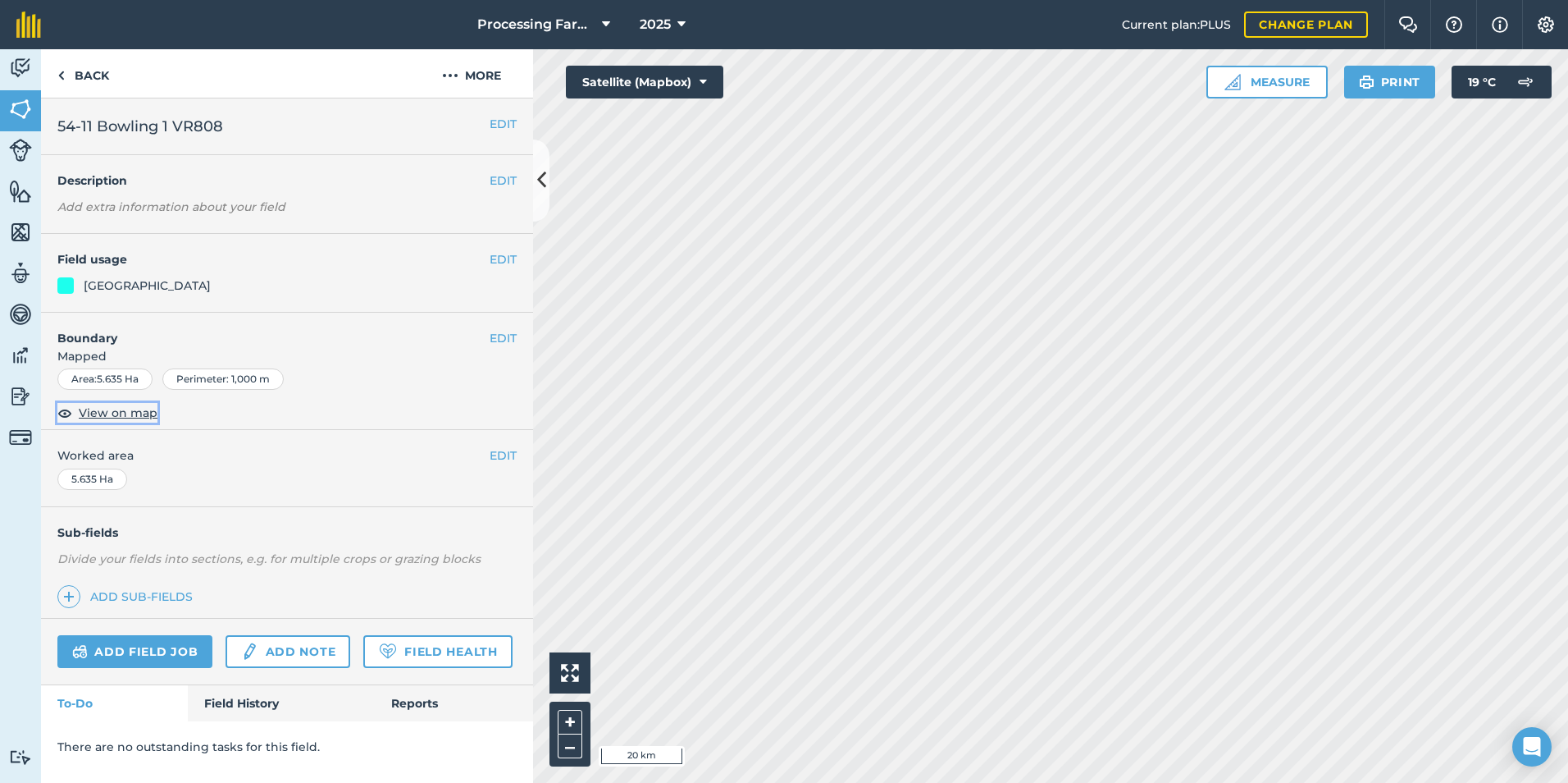
click at [150, 418] on span "View on map" at bounding box center [117, 413] width 79 height 18
